Goal: Task Accomplishment & Management: Complete application form

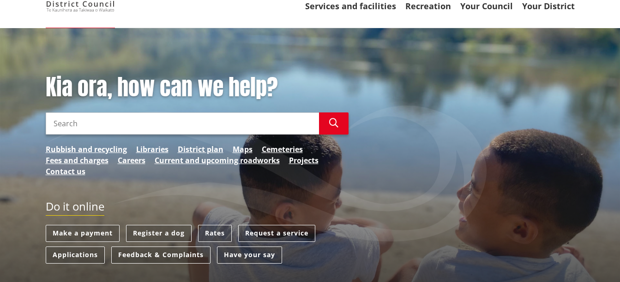
scroll to position [92, 0]
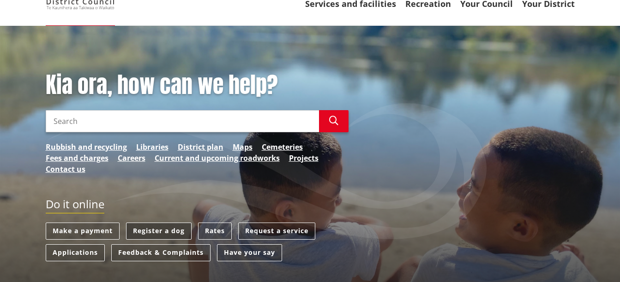
click at [172, 228] on link "Register a dog" at bounding box center [159, 231] width 66 height 17
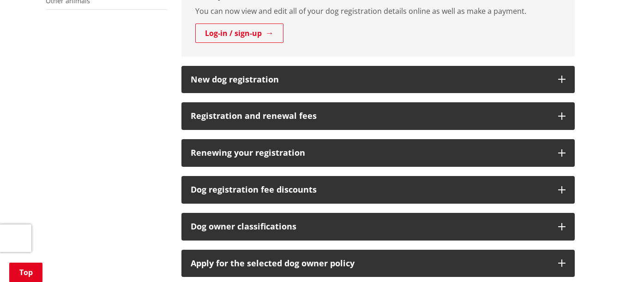
scroll to position [462, 0]
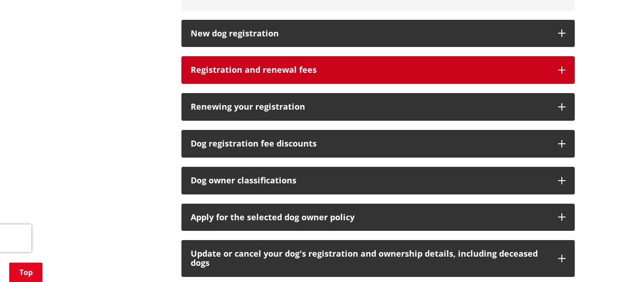
click at [223, 75] on h3 "Registration and renewal fees" at bounding box center [370, 70] width 358 height 9
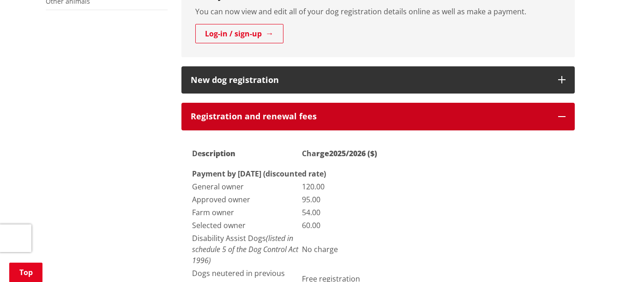
scroll to position [415, 0]
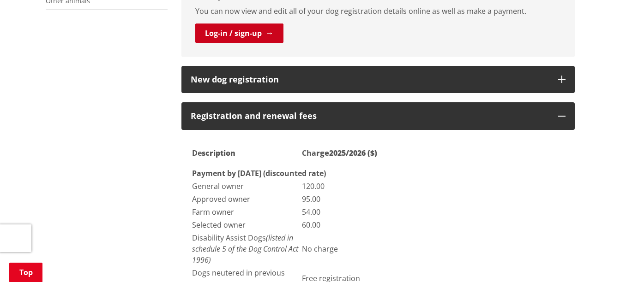
click at [230, 43] on link "Log-in / sign-up" at bounding box center [239, 33] width 88 height 19
